Goal: Navigation & Orientation: Find specific page/section

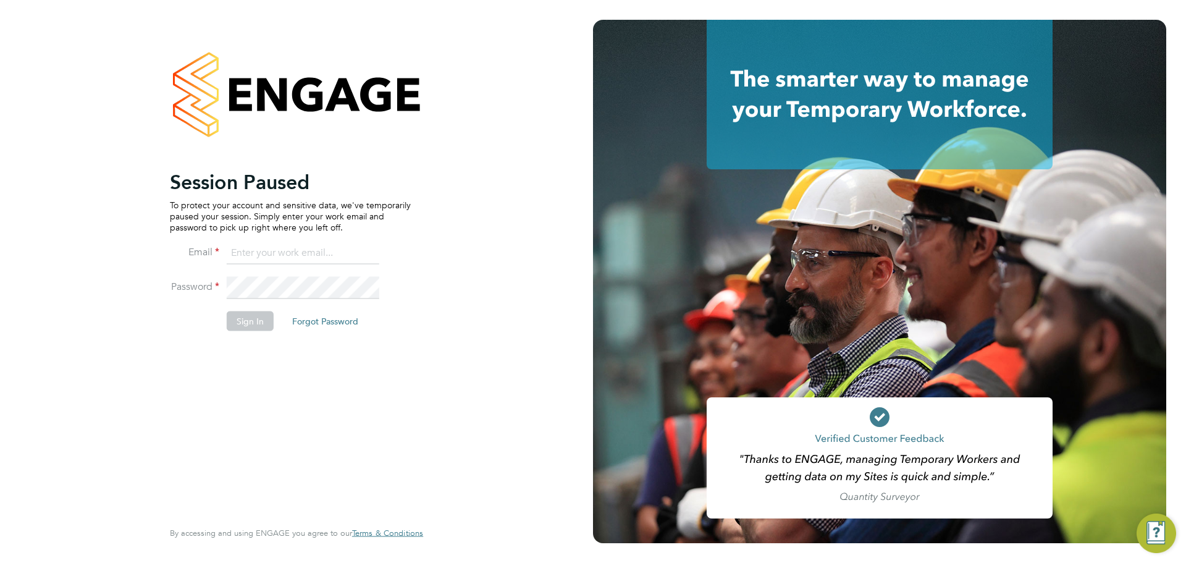
type input "[PERSON_NAME][EMAIL_ADDRESS][PERSON_NAME][DOMAIN_NAME]"
click at [254, 316] on button "Sign In" at bounding box center [250, 321] width 47 height 20
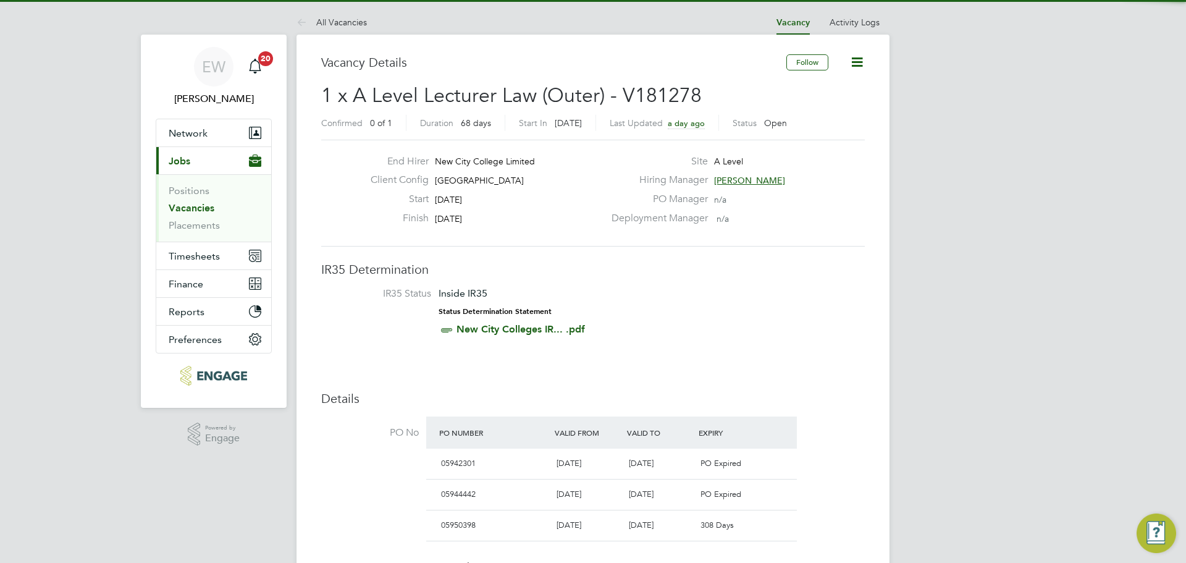
click at [190, 206] on link "Vacancies" at bounding box center [192, 208] width 46 height 12
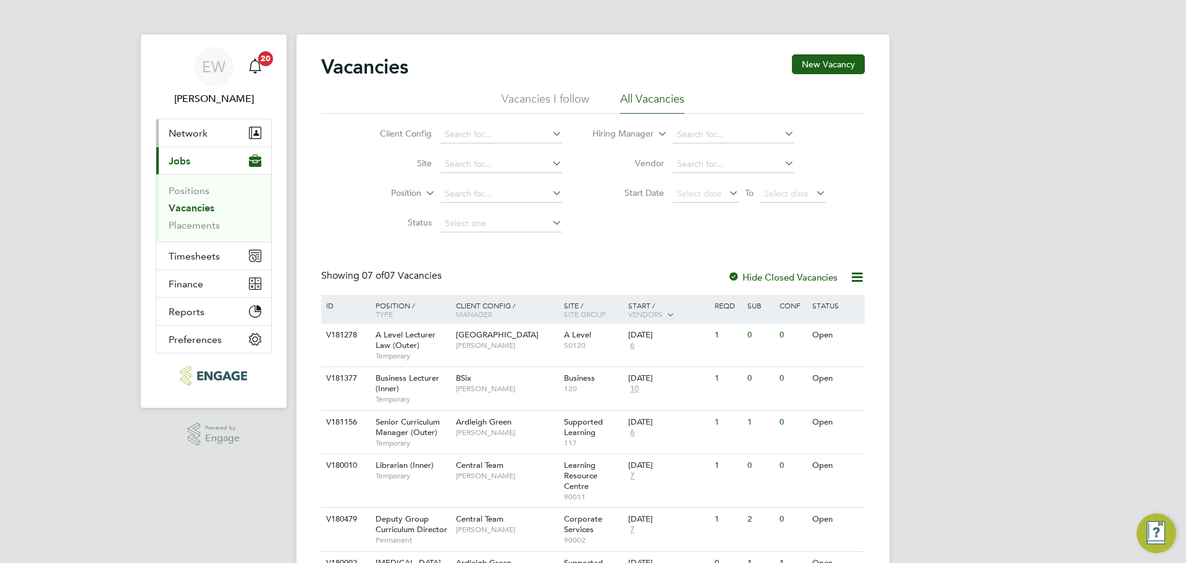
click at [183, 133] on span "Network" at bounding box center [188, 133] width 39 height 12
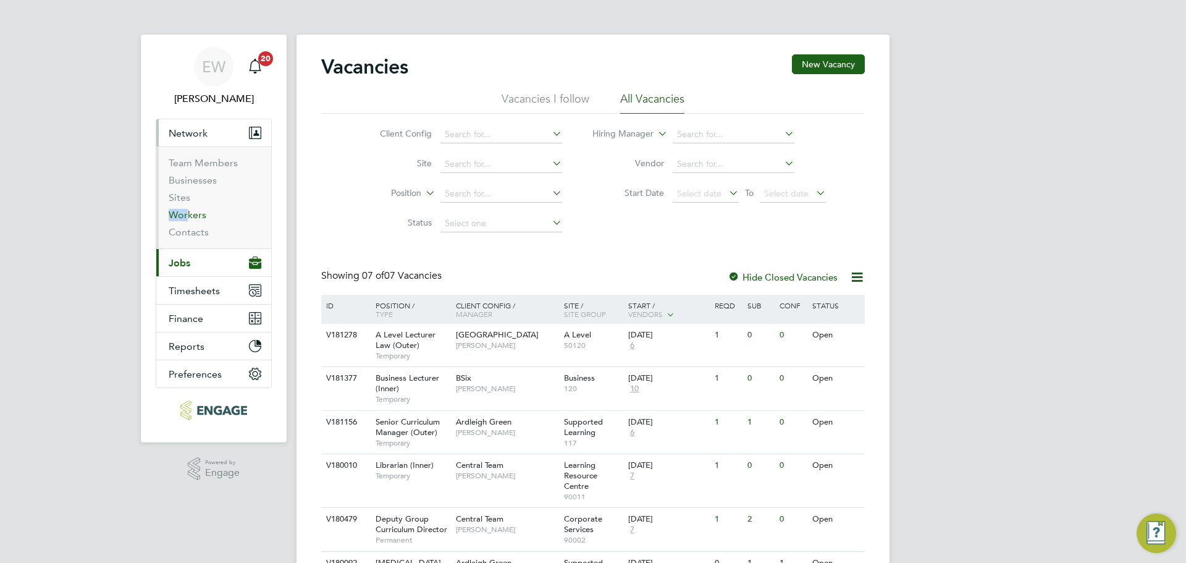
click at [185, 209] on ul "Team Members Businesses Sites Workers Contacts" at bounding box center [213, 197] width 115 height 102
click at [183, 214] on link "Workers" at bounding box center [188, 215] width 38 height 12
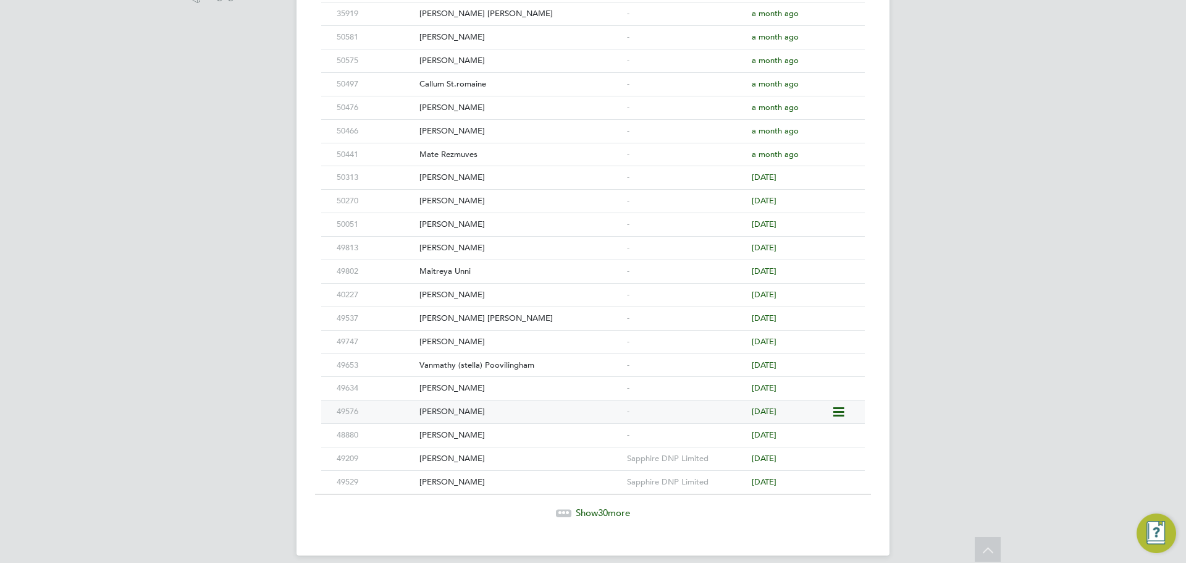
scroll to position [489, 0]
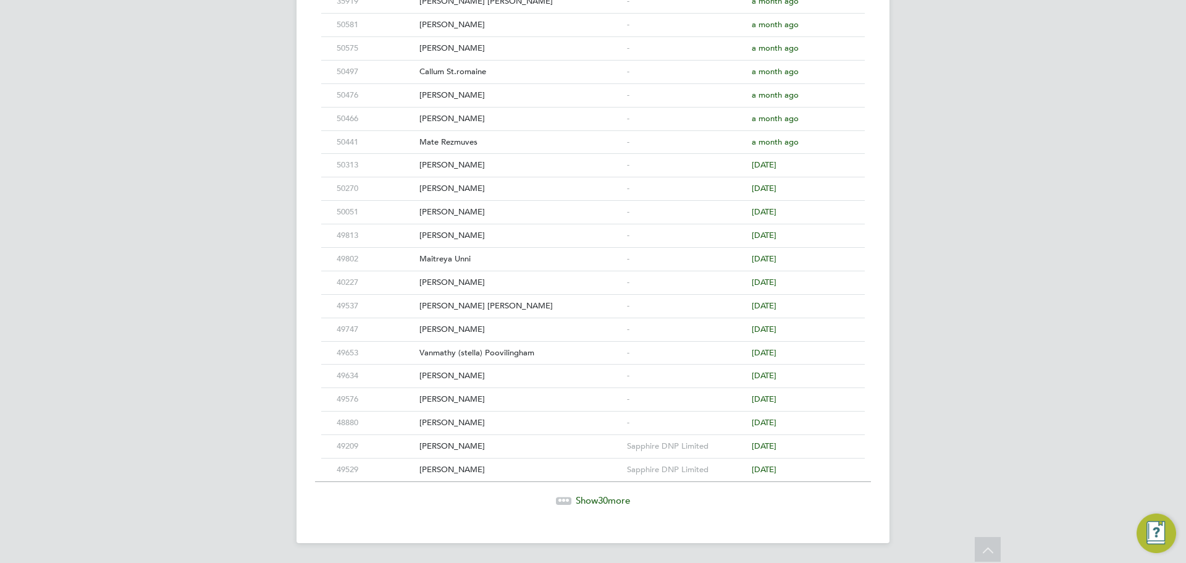
click at [608, 494] on span "30" at bounding box center [603, 500] width 10 height 12
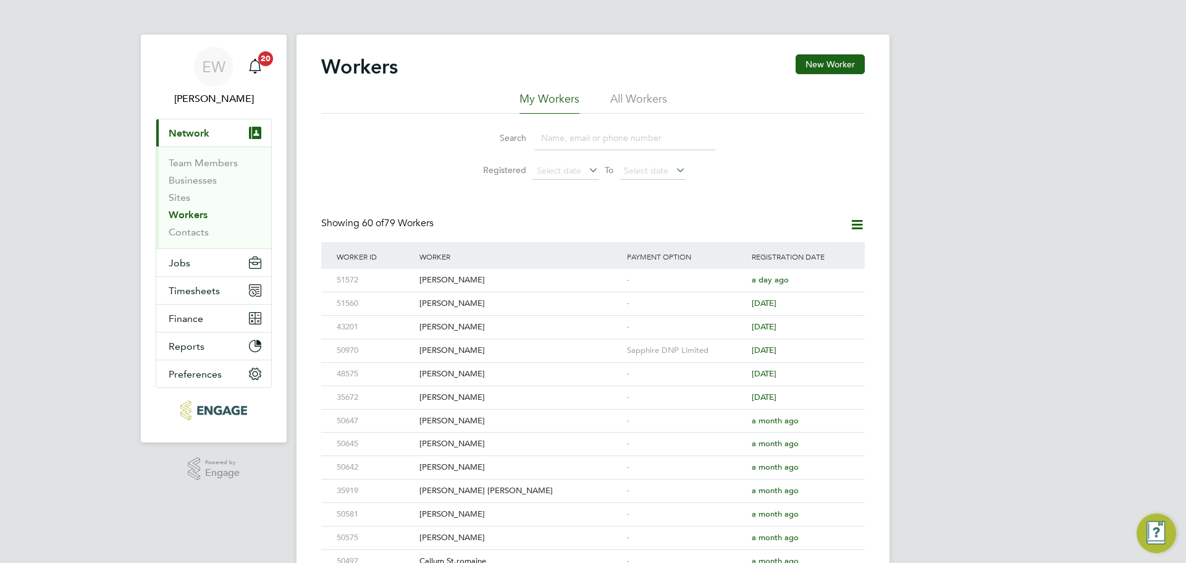
scroll to position [326, 0]
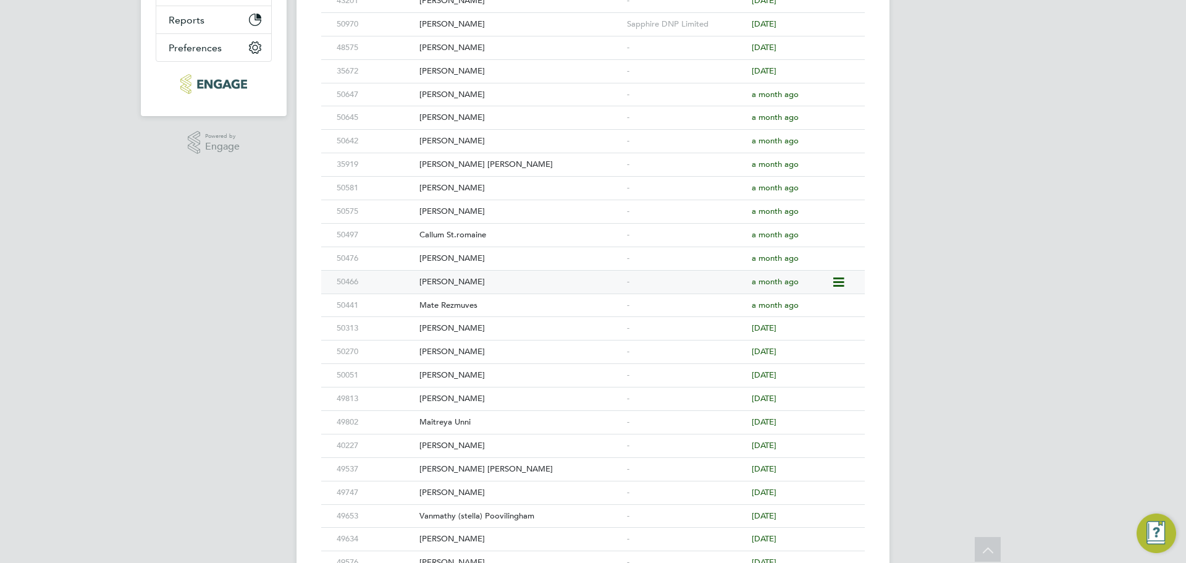
click at [483, 279] on div "[PERSON_NAME]" at bounding box center [520, 282] width 208 height 23
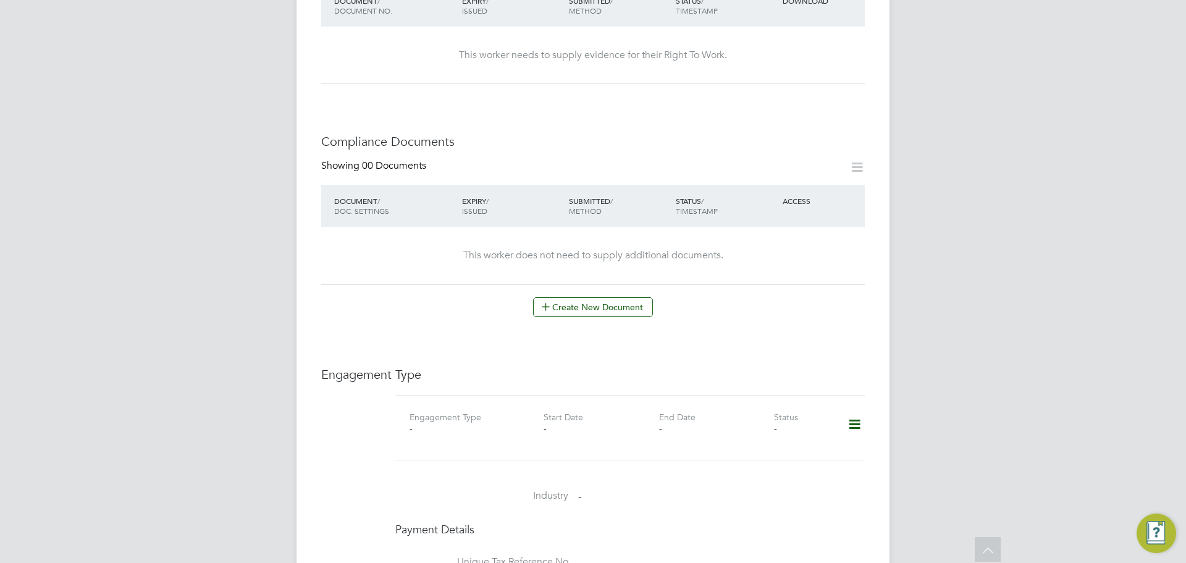
scroll to position [618, 0]
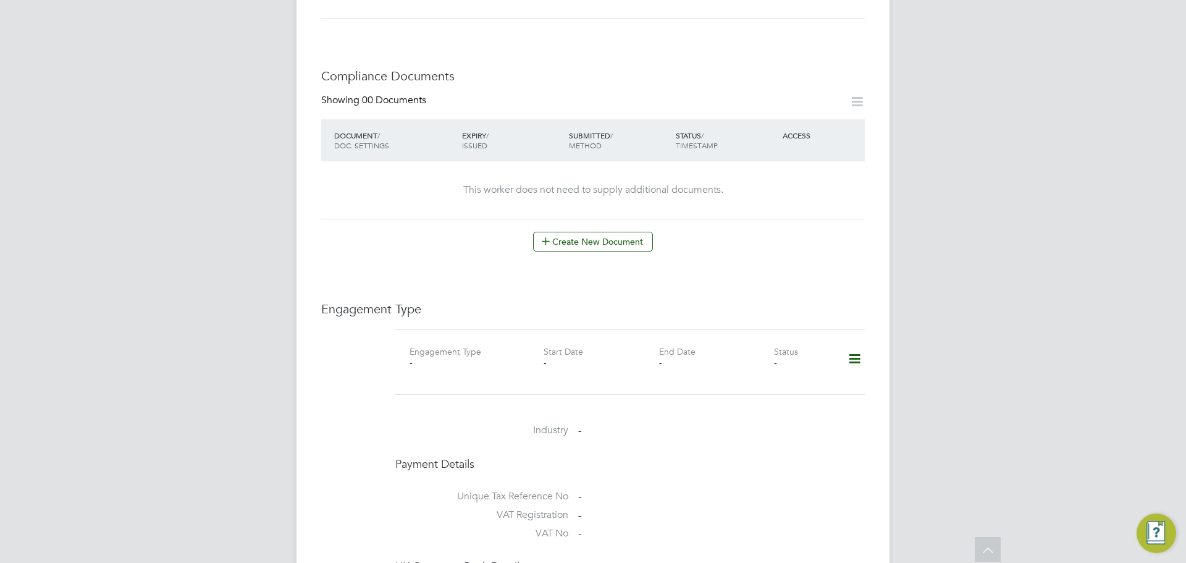
click at [848, 345] on icon at bounding box center [855, 359] width 22 height 28
click at [952, 321] on div "EW [PERSON_NAME] Notifications 20 Applications: Current page: Network Team Memb…" at bounding box center [593, 189] width 1186 height 1615
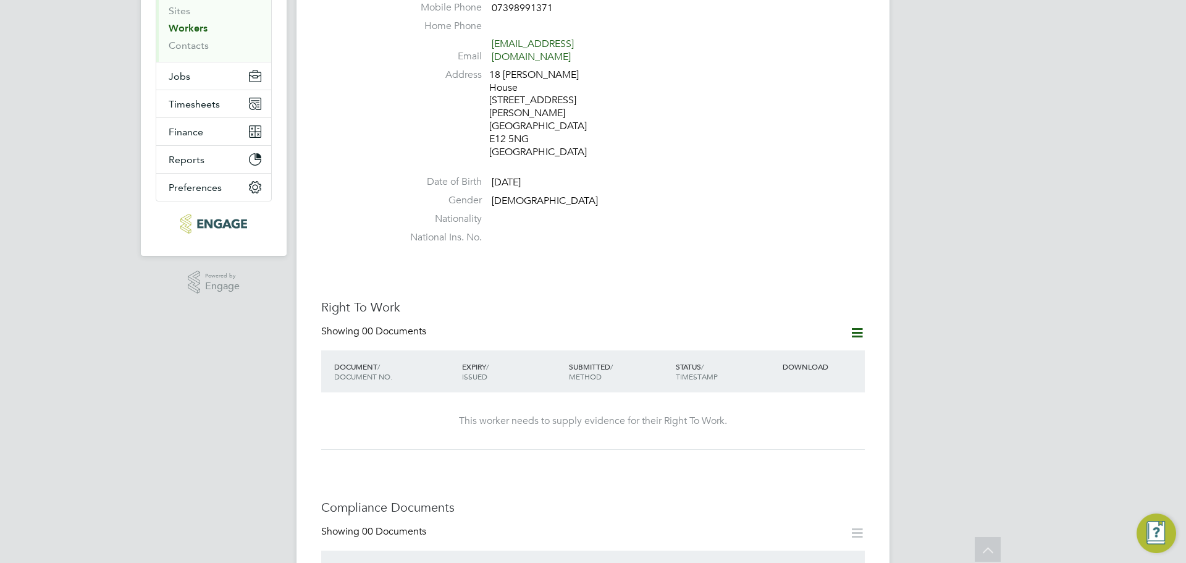
scroll to position [0, 0]
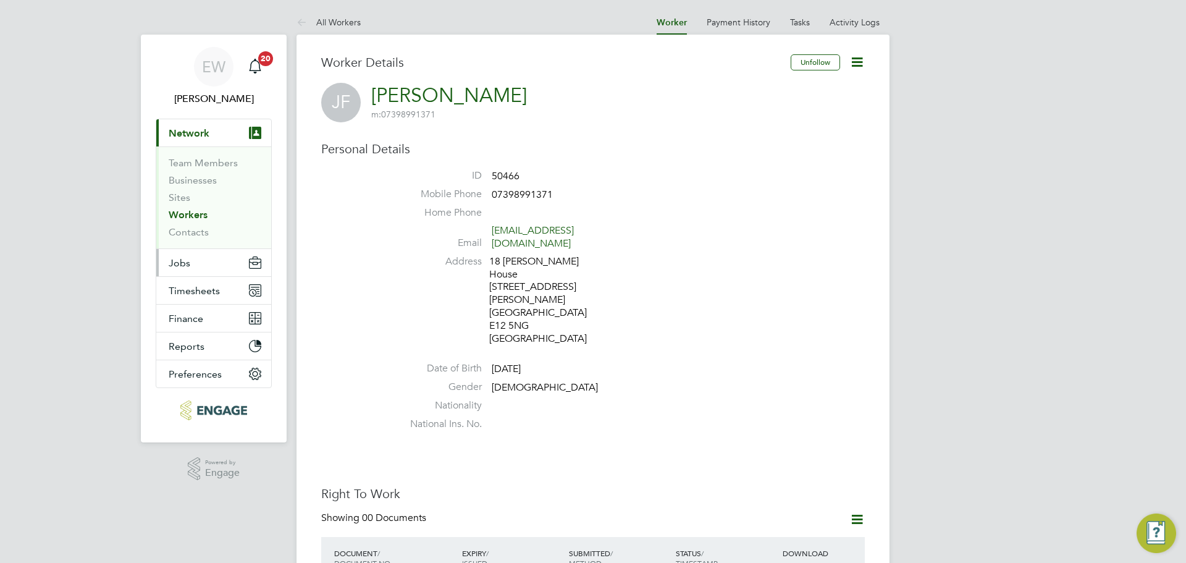
click at [183, 264] on span "Jobs" at bounding box center [180, 263] width 22 height 12
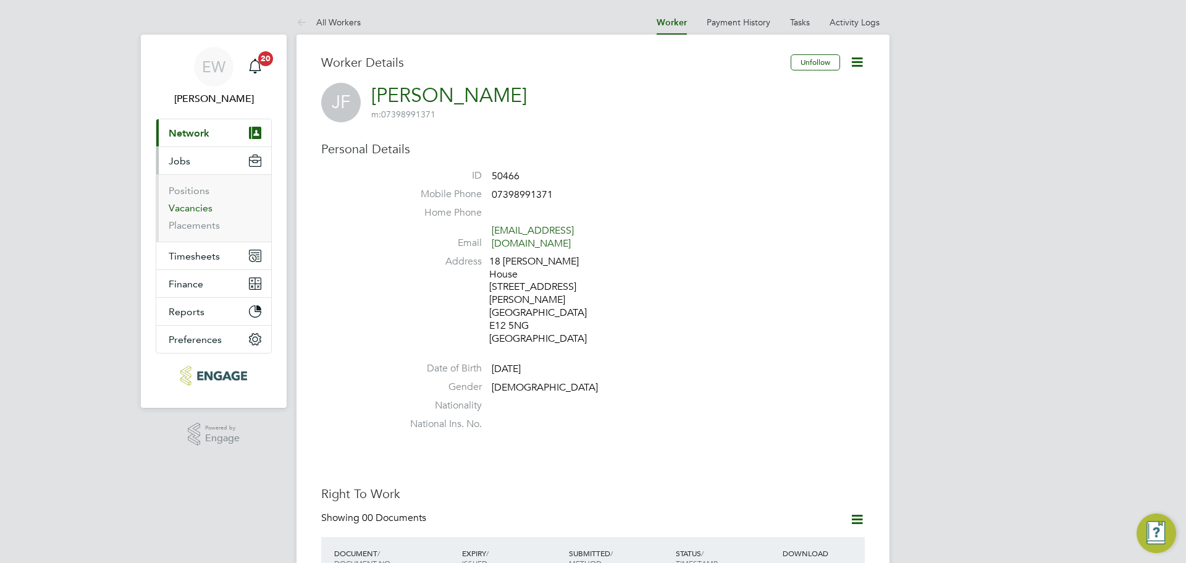
click at [194, 209] on link "Vacancies" at bounding box center [191, 208] width 44 height 12
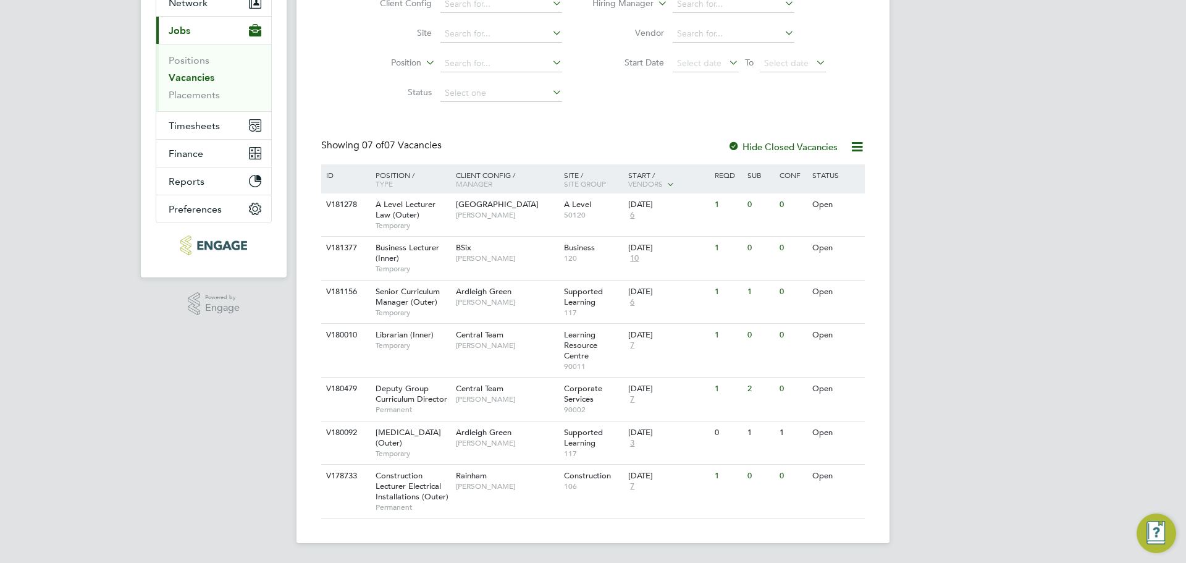
scroll to position [141, 0]
